Goal: Find specific page/section

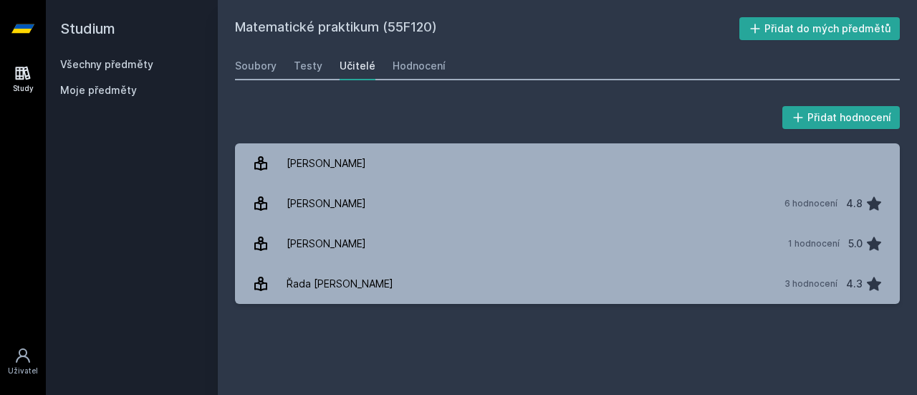
click at [104, 59] on link "Všechny předměty" at bounding box center [106, 64] width 93 height 12
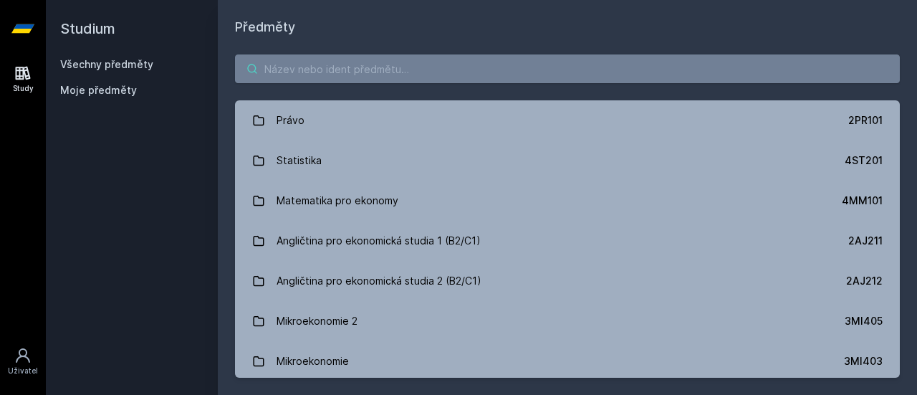
click at [364, 72] on input "search" at bounding box center [567, 68] width 665 height 29
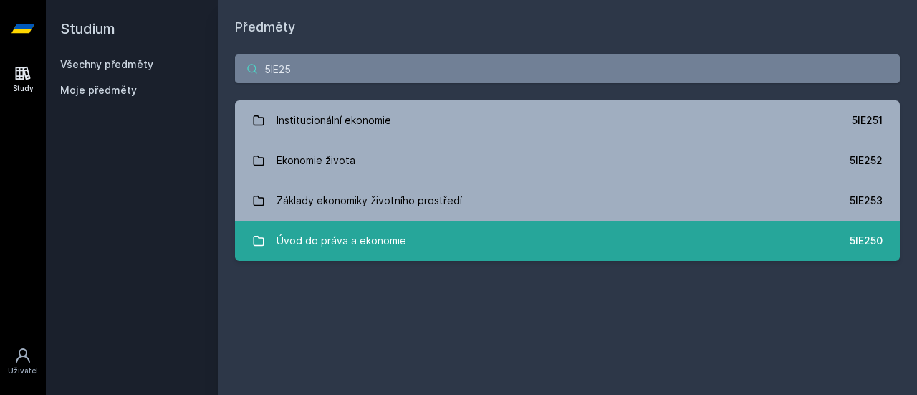
type input "5IE25"
click at [406, 254] on link "Úvod do práva a ekonomie 5IE250" at bounding box center [567, 241] width 665 height 40
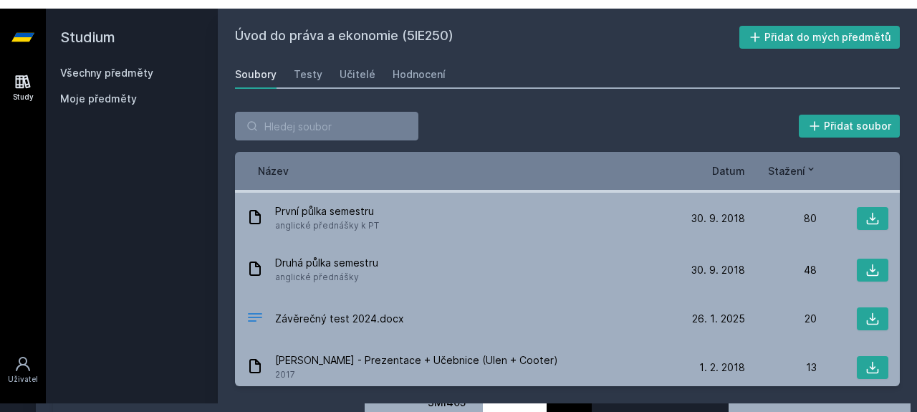
scroll to position [55, 0]
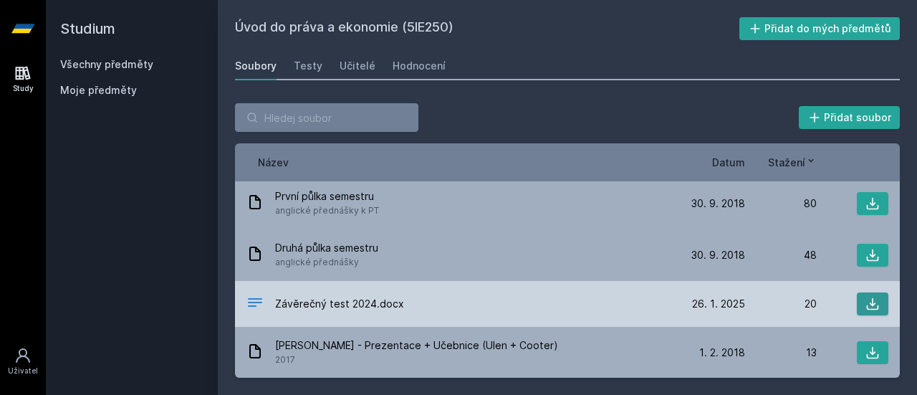
click at [866, 297] on icon at bounding box center [873, 304] width 14 height 14
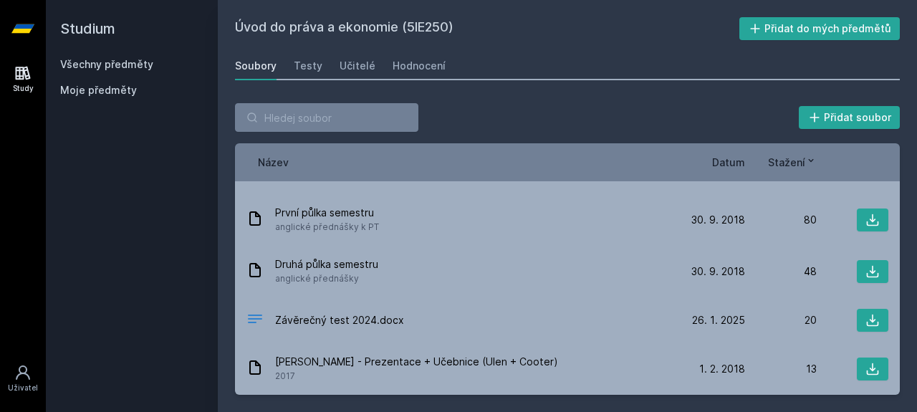
scroll to position [38, 0]
